Goal: Task Accomplishment & Management: Use online tool/utility

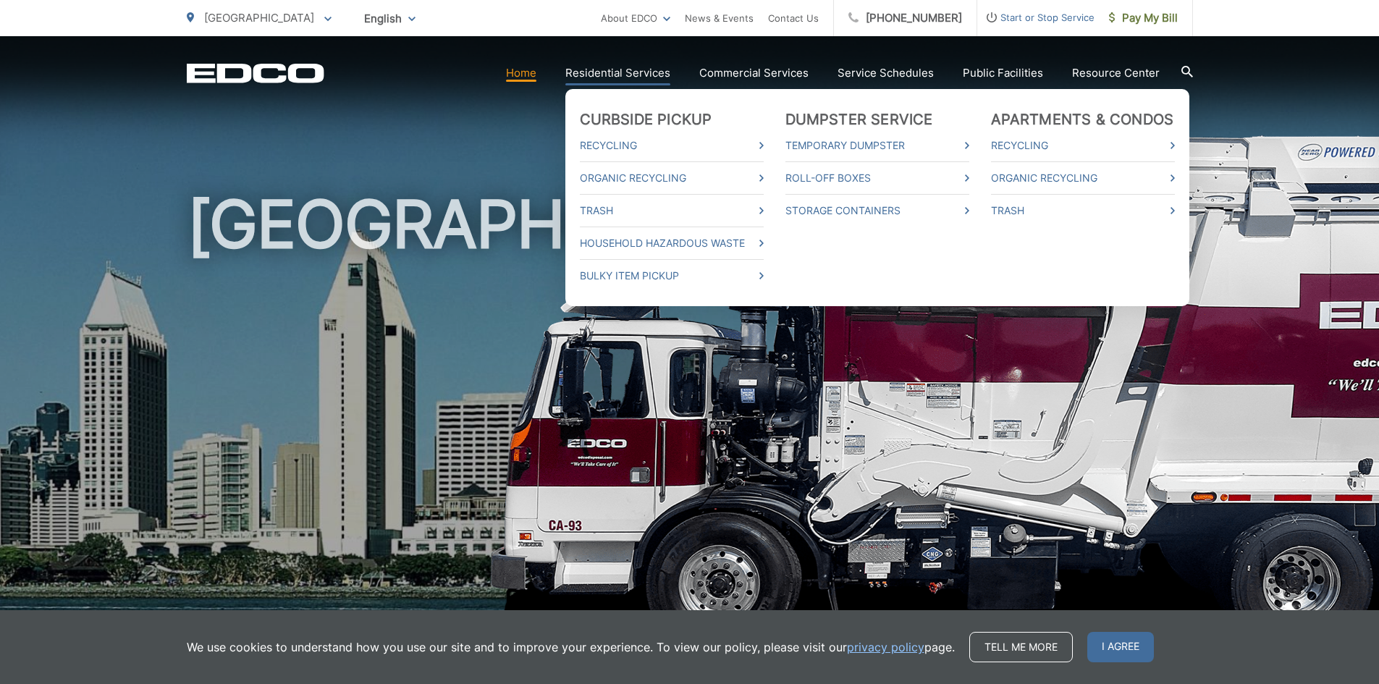
click at [636, 77] on link "Residential Services" at bounding box center [617, 72] width 105 height 17
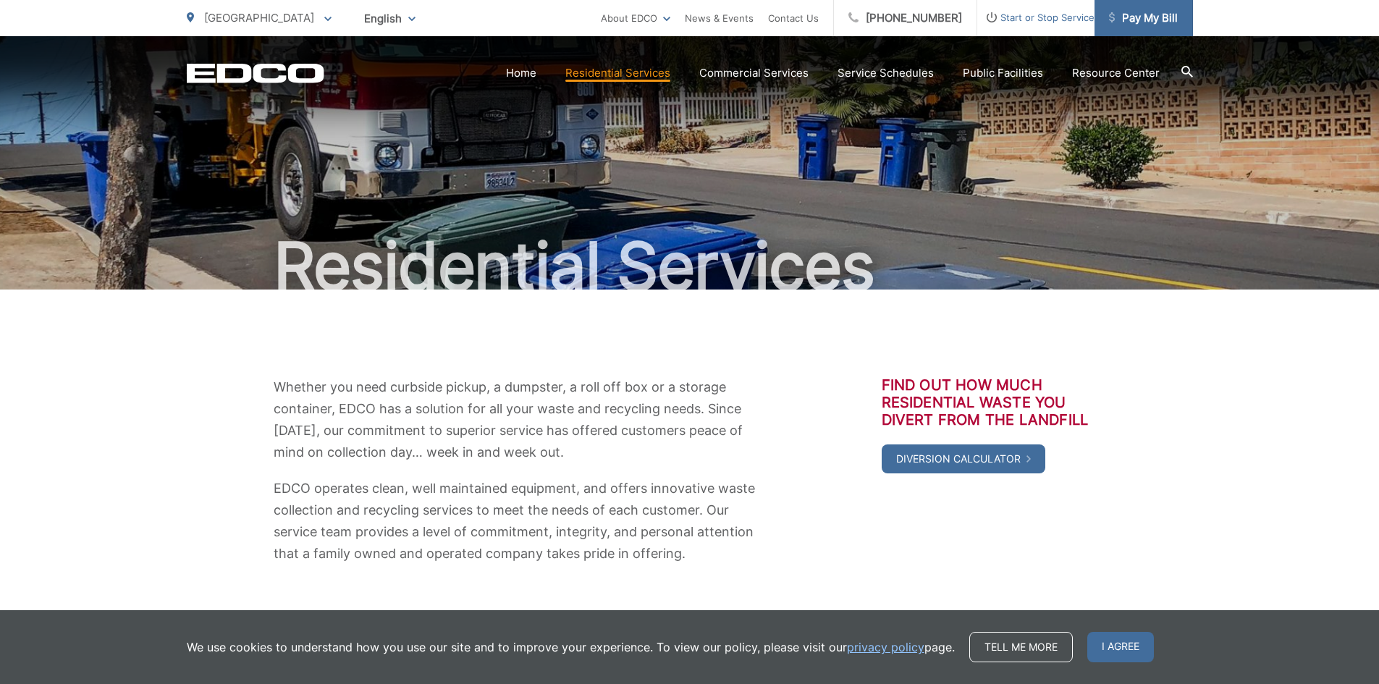
click at [1137, 21] on span "Pay My Bill" at bounding box center [1143, 17] width 69 height 17
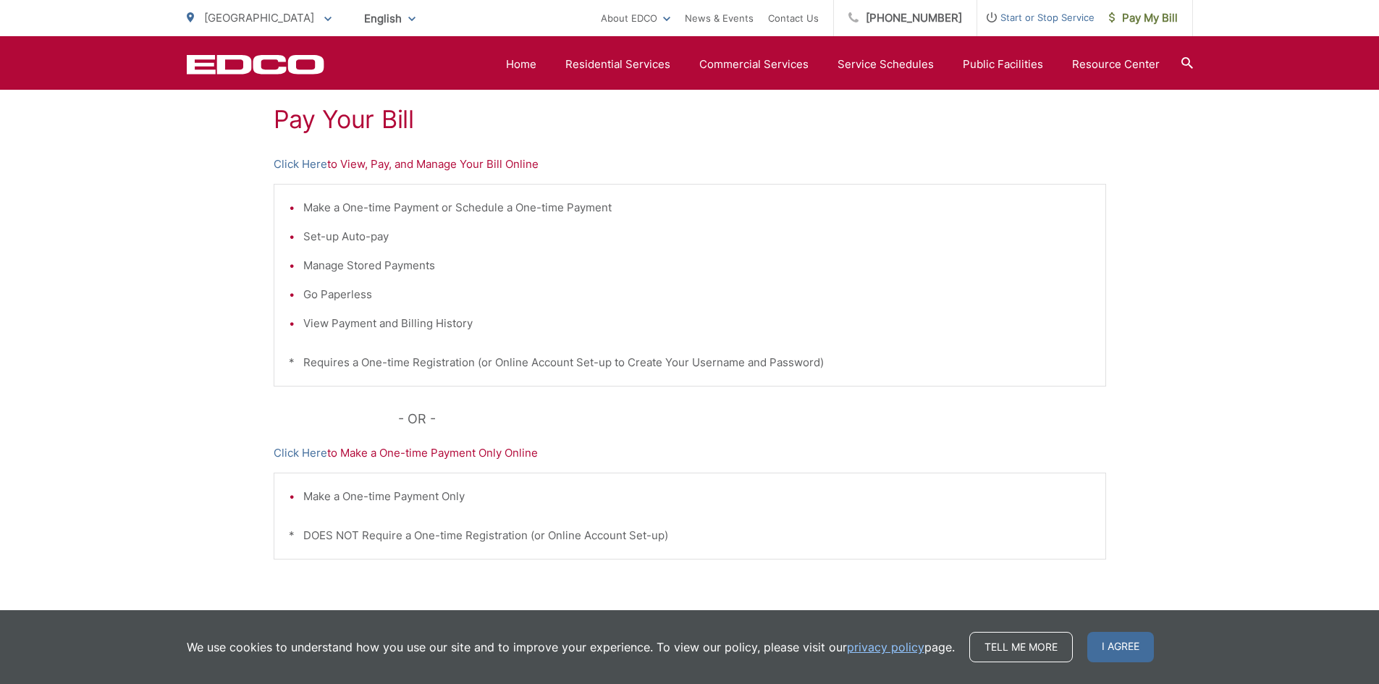
scroll to position [201, 0]
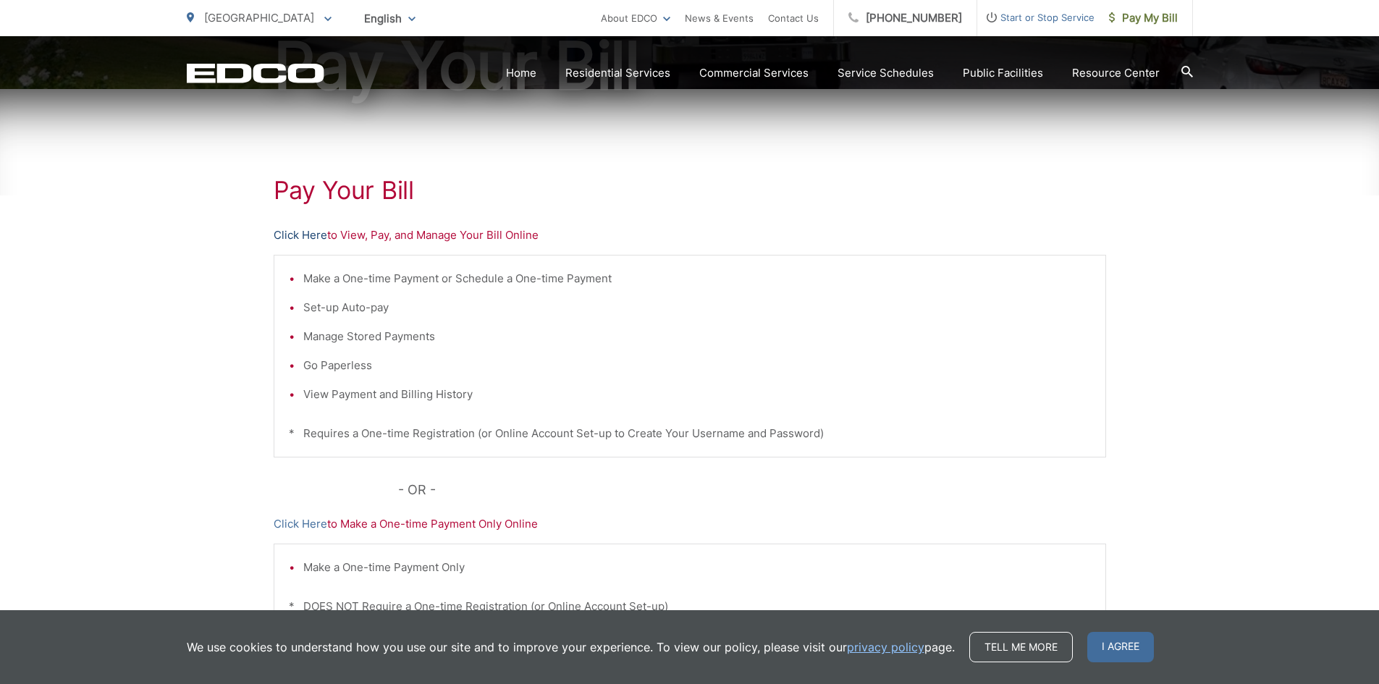
click at [306, 235] on link "Click Here" at bounding box center [301, 235] width 54 height 17
